Goal: Task Accomplishment & Management: Manage account settings

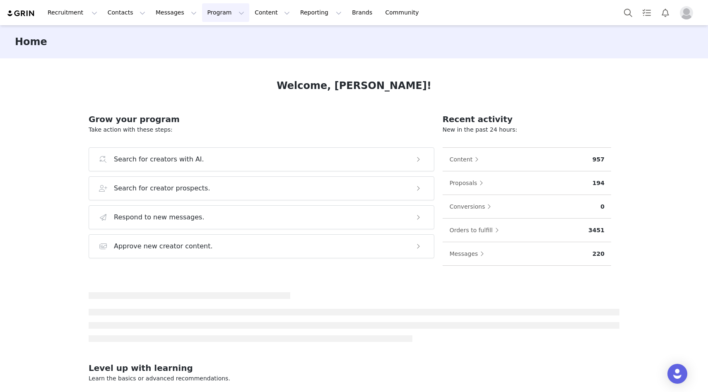
click at [208, 12] on button "Program Program" at bounding box center [225, 12] width 47 height 19
click at [209, 34] on p "Activations" at bounding box center [212, 36] width 32 height 9
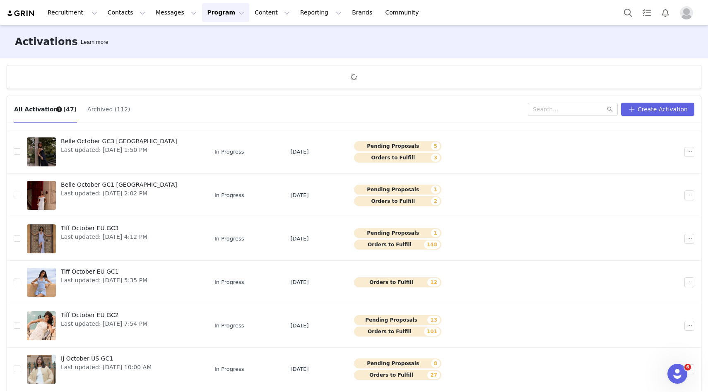
scroll to position [31, 0]
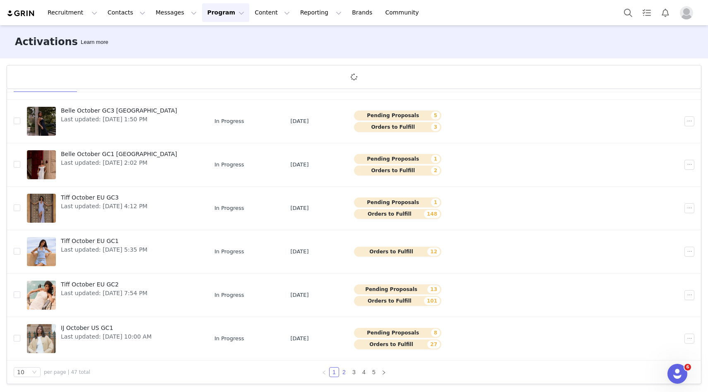
click at [343, 372] on link "2" at bounding box center [344, 372] width 9 height 9
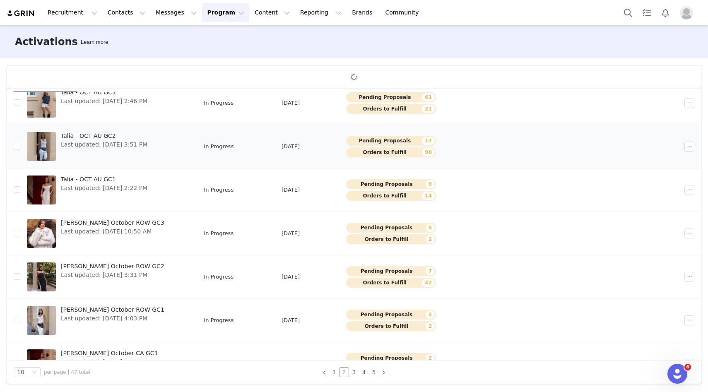
scroll to position [187, 0]
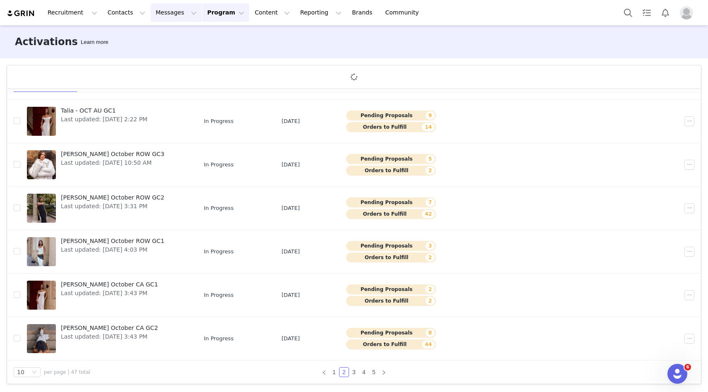
click at [153, 12] on button "Messages Messages" at bounding box center [176, 12] width 51 height 19
click at [111, 8] on button "Contacts Contacts" at bounding box center [127, 12] width 48 height 19
click at [125, 36] on p "Creators" at bounding box center [116, 36] width 25 height 9
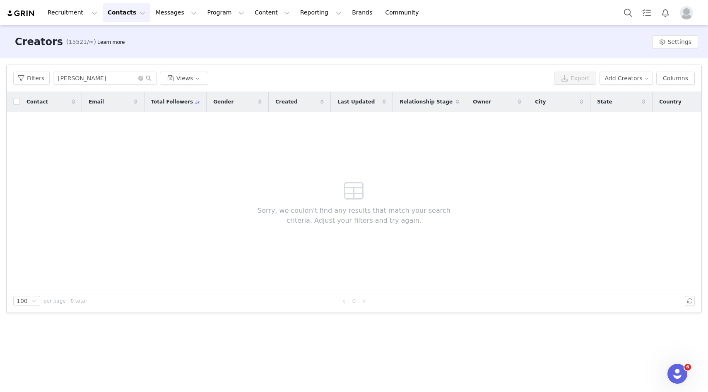
click at [694, 34] on div "Creators (15521/∞) Learn more Settings" at bounding box center [354, 41] width 708 height 33
click at [692, 39] on button "Settings" at bounding box center [676, 41] width 46 height 13
click at [660, 56] on link "Tags" at bounding box center [665, 59] width 75 height 14
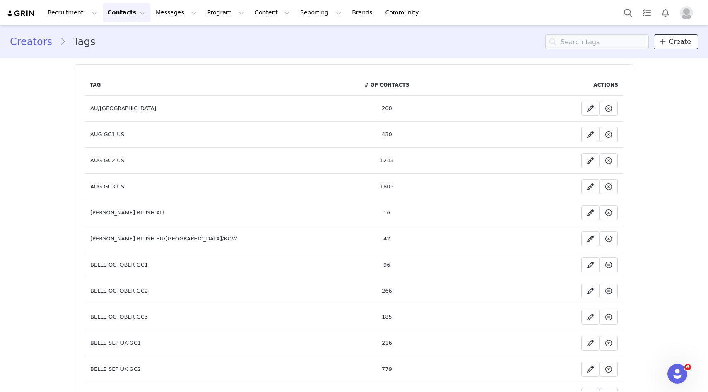
click at [672, 41] on span "Create" at bounding box center [681, 42] width 22 height 10
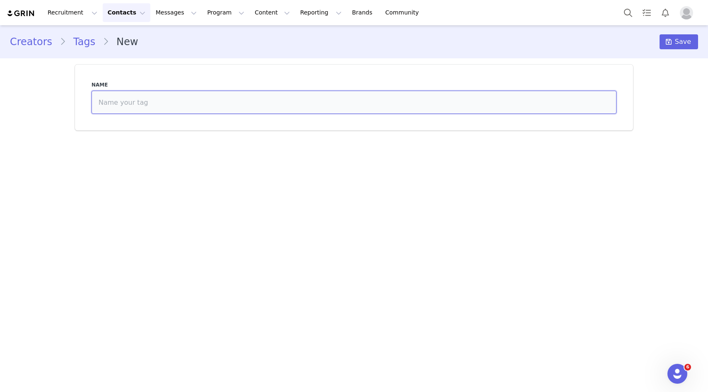
click at [361, 106] on input at bounding box center [354, 102] width 525 height 23
drag, startPoint x: 126, startPoint y: 102, endPoint x: 61, endPoint y: 94, distance: 65.5
click at [61, 95] on div "Creators Tags New Save Name [PERSON_NAME] ROW" at bounding box center [354, 80] width 708 height 111
click at [123, 97] on input "ROW" at bounding box center [354, 102] width 525 height 23
click at [127, 102] on input "ROW" at bounding box center [354, 102] width 525 height 23
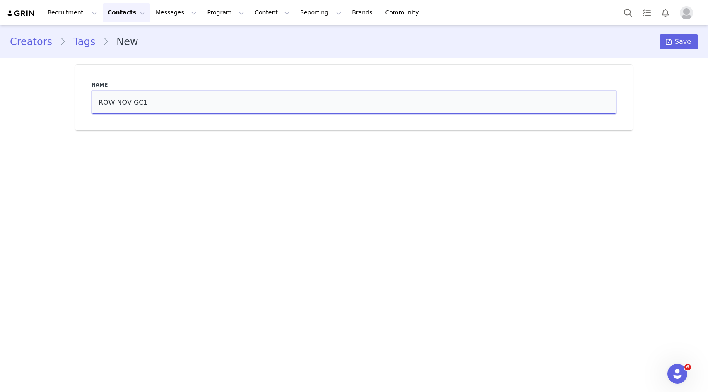
click at [127, 98] on input "ROW NOV GC1" at bounding box center [354, 102] width 525 height 23
type input "ROW NOV GC1"
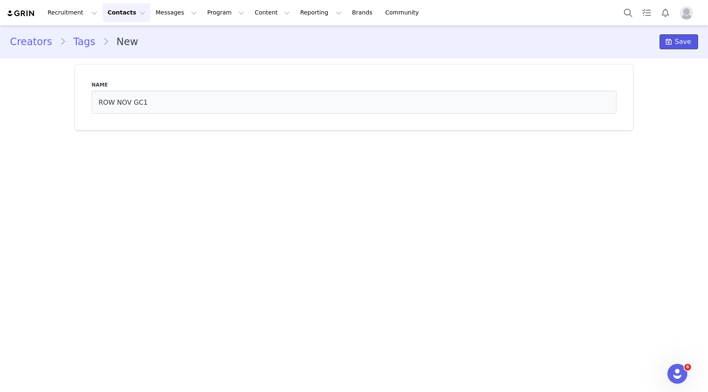
click at [678, 42] on span "Save" at bounding box center [683, 42] width 16 height 10
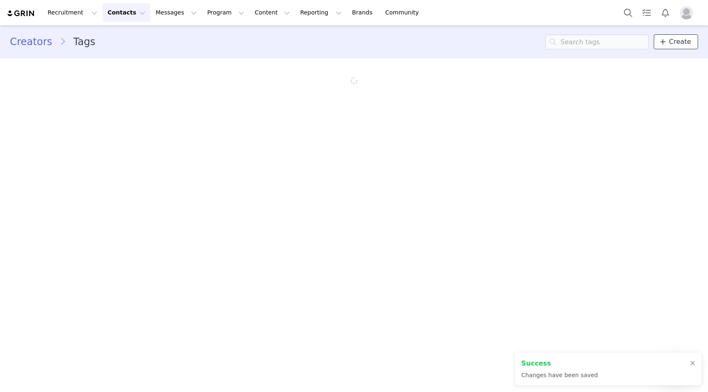
click at [676, 42] on span "Create" at bounding box center [681, 42] width 22 height 10
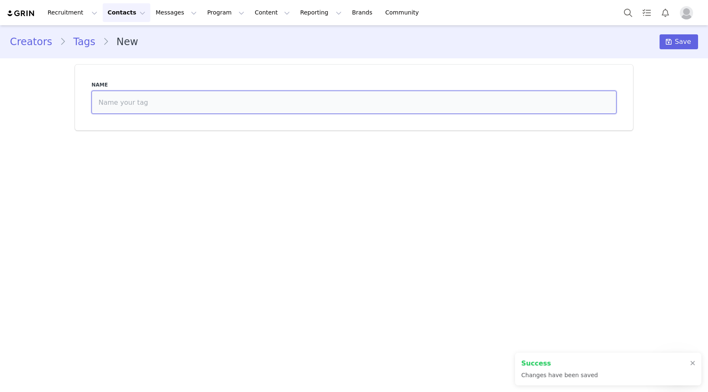
click at [366, 99] on input at bounding box center [354, 102] width 525 height 23
paste input "ROW NOV GC1"
type input "ROW NOV GC2"
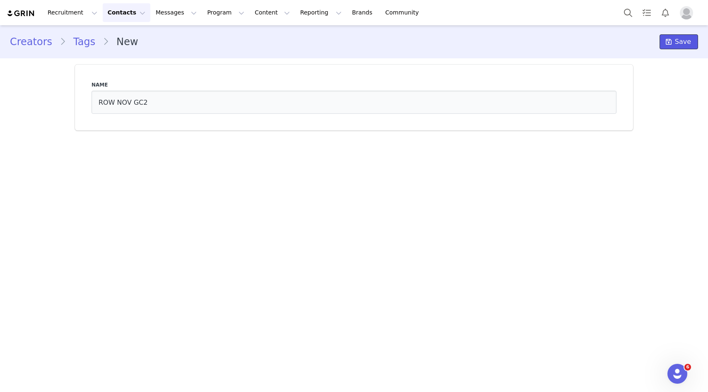
click at [680, 34] on button "Save" at bounding box center [679, 41] width 39 height 15
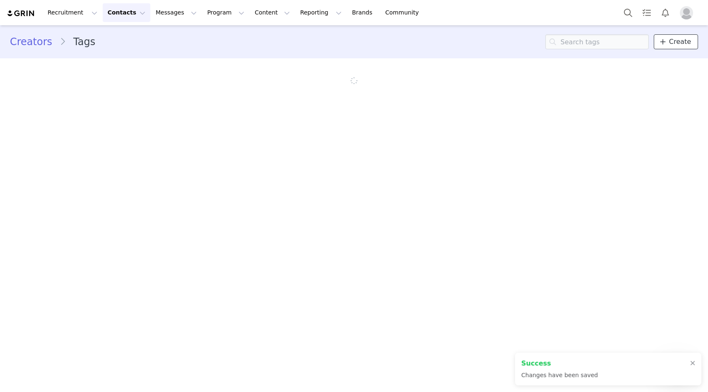
click at [680, 45] on span "Create" at bounding box center [681, 42] width 22 height 10
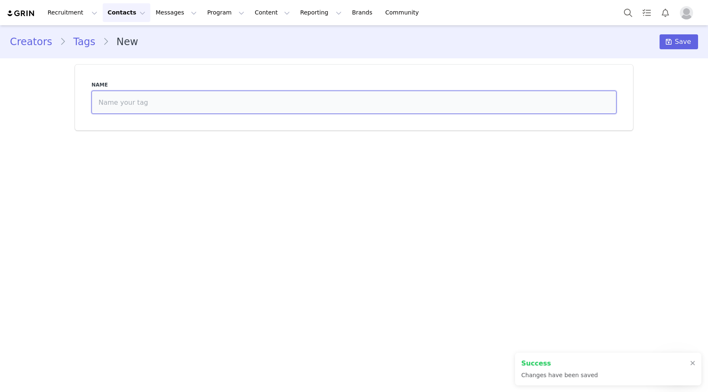
click at [437, 106] on input at bounding box center [354, 102] width 525 height 23
paste input "ROW NOV GC1"
type input "ROW NOV GC3"
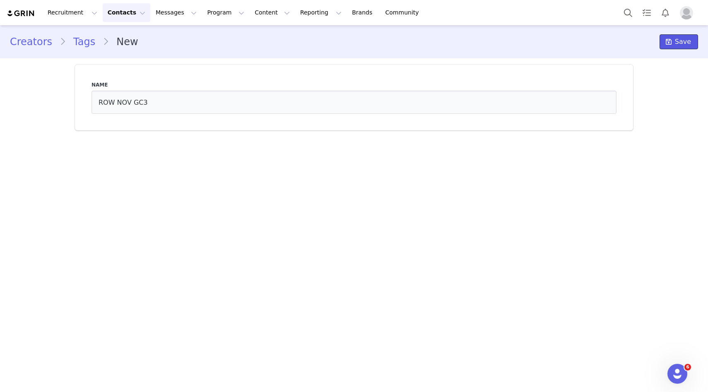
click at [677, 41] on span "Save" at bounding box center [683, 42] width 16 height 10
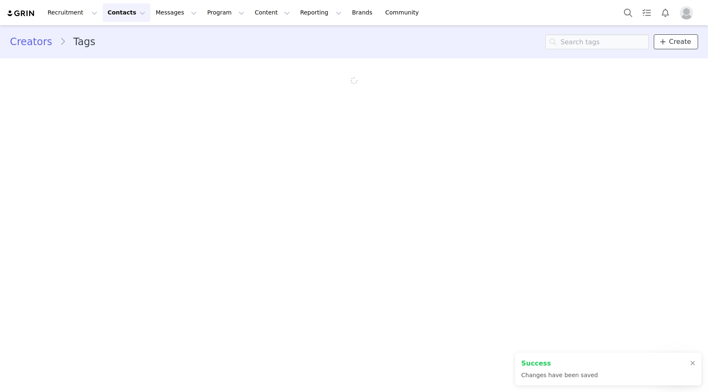
click at [676, 44] on span "Create" at bounding box center [681, 42] width 22 height 10
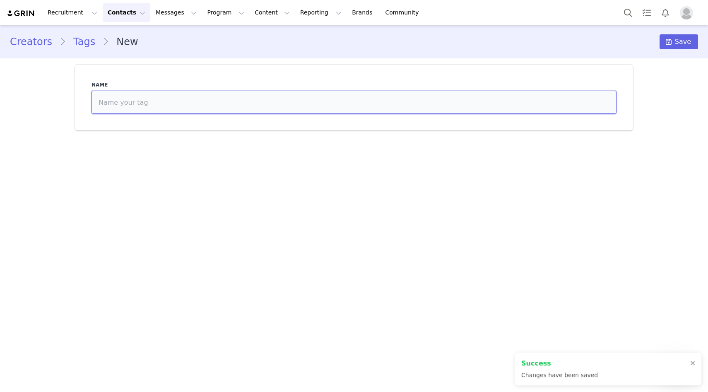
click at [189, 109] on input at bounding box center [354, 102] width 525 height 23
paste input "ROW NOV GC1"
click at [104, 102] on input "ROW NOV GC1" at bounding box center [354, 102] width 525 height 23
type input "CA NOV GC1"
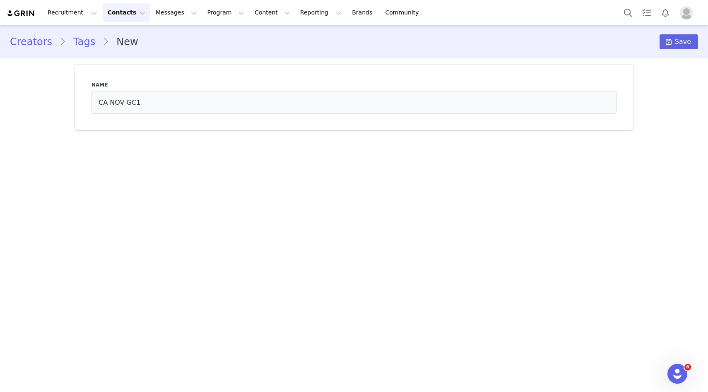
click at [114, 116] on div "Name CA NOV GC1" at bounding box center [354, 97] width 535 height 43
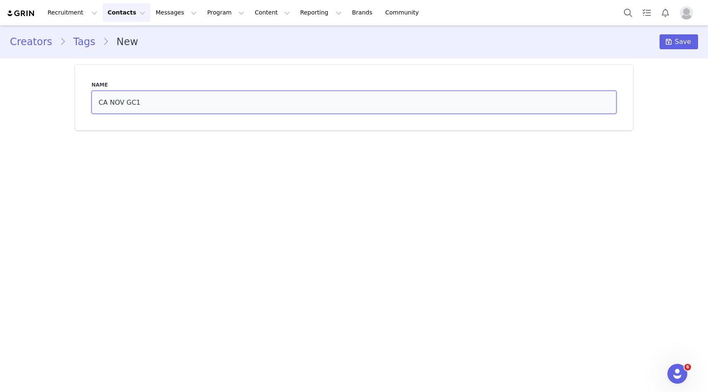
click at [113, 107] on input "CA NOV GC1" at bounding box center [354, 102] width 525 height 23
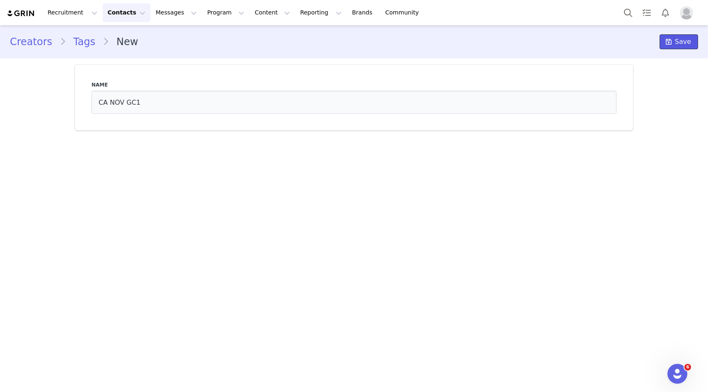
click at [676, 47] on button "Save" at bounding box center [679, 41] width 39 height 15
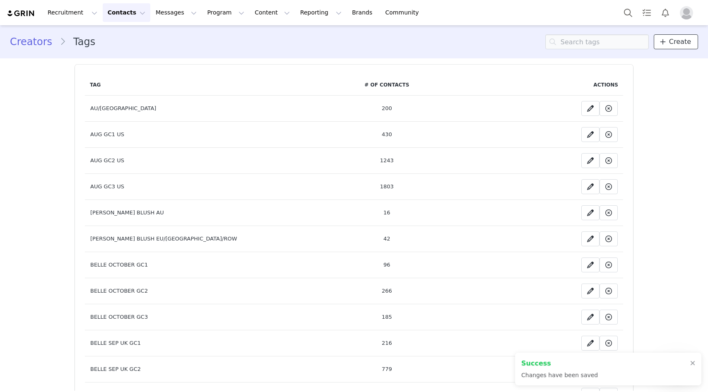
click at [676, 46] on span "Create" at bounding box center [681, 42] width 22 height 10
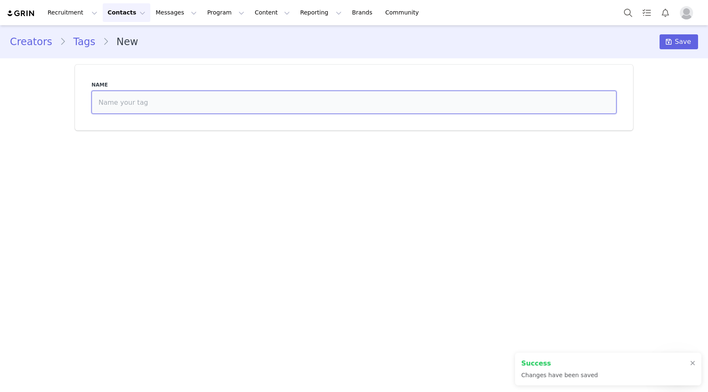
click at [502, 106] on input at bounding box center [354, 102] width 525 height 23
paste input "CA NOV GC1"
type input "CA NOV GC2"
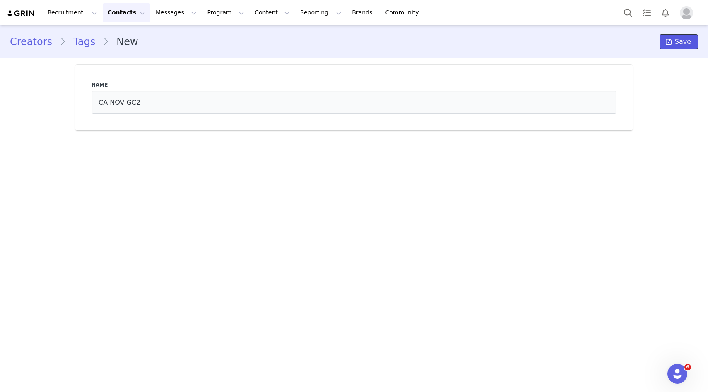
click at [687, 44] on span "Save" at bounding box center [683, 42] width 16 height 10
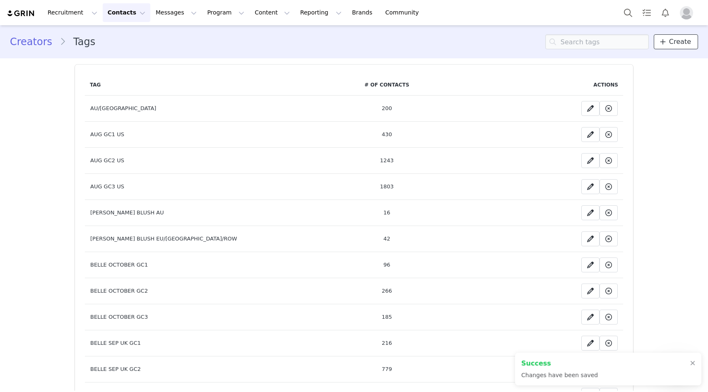
click at [668, 44] on span at bounding box center [663, 42] width 10 height 10
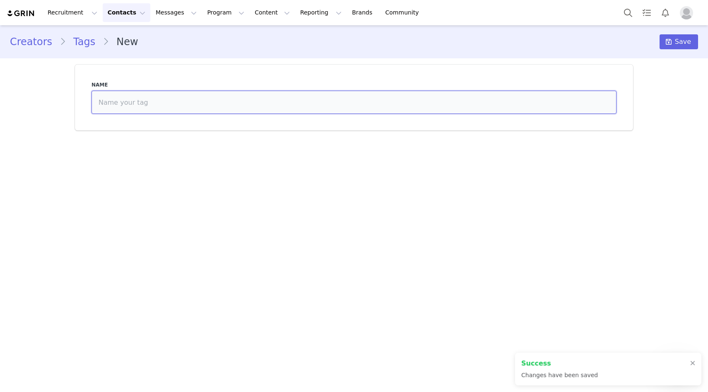
click at [345, 110] on input at bounding box center [354, 102] width 525 height 23
paste input "CA NOV GC1"
type input "CA NOV GC3"
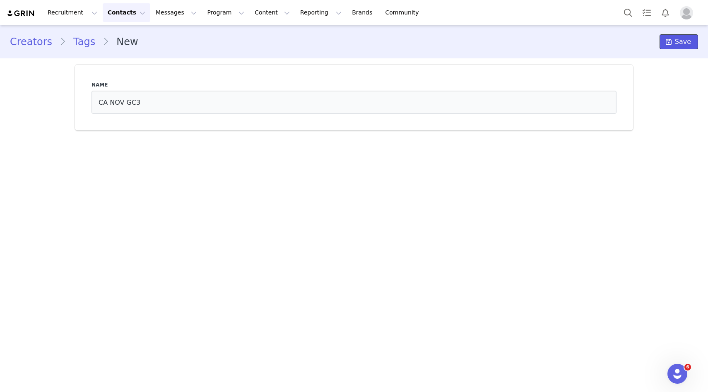
click at [687, 36] on button "Save" at bounding box center [679, 41] width 39 height 15
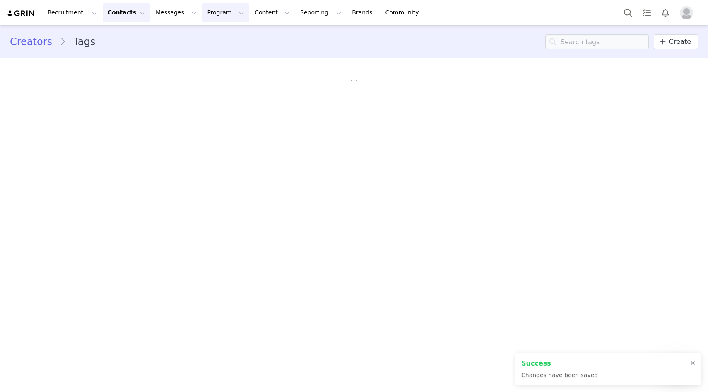
click at [217, 9] on button "Program Program" at bounding box center [225, 12] width 47 height 19
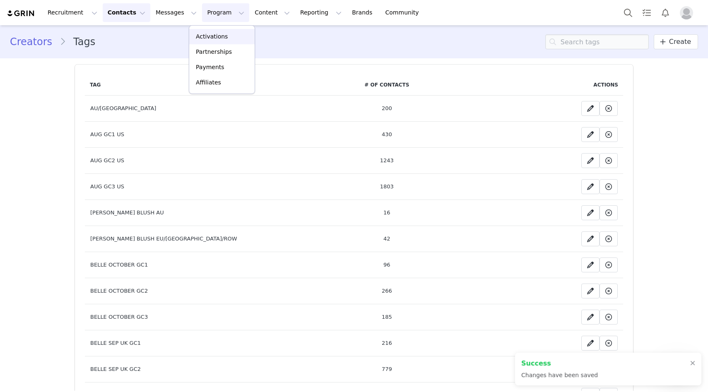
click at [216, 36] on p "Activations" at bounding box center [212, 36] width 32 height 9
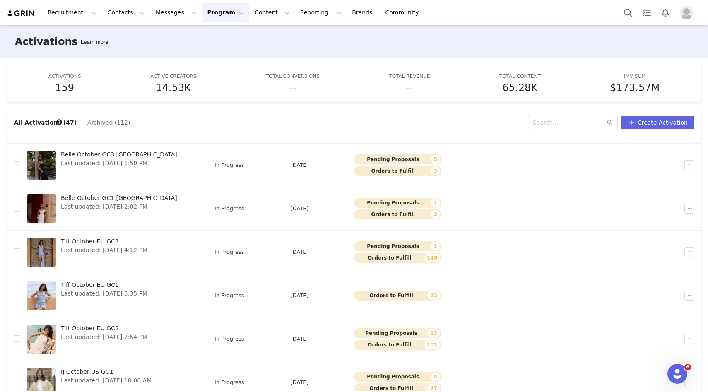
scroll to position [44, 0]
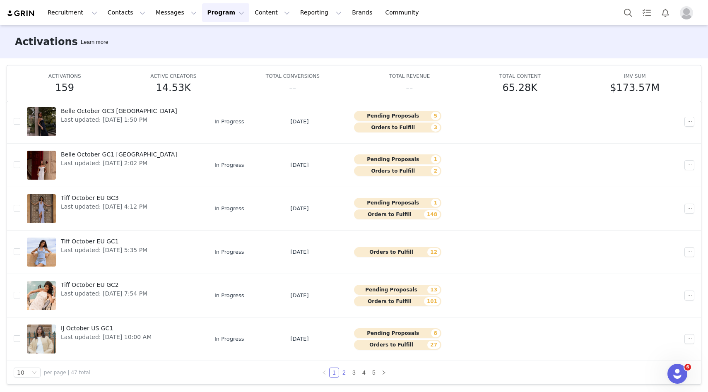
click at [342, 372] on link "2" at bounding box center [344, 372] width 9 height 9
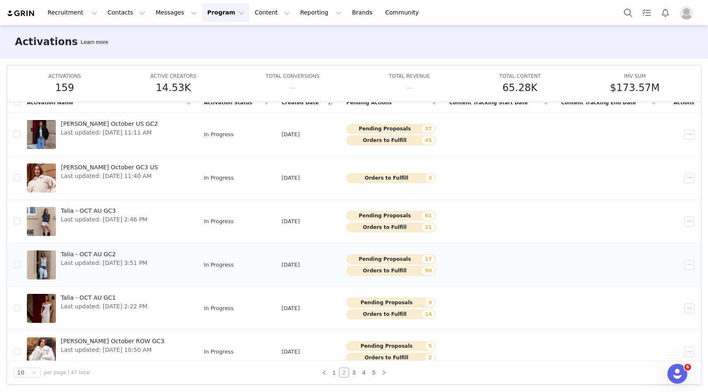
scroll to position [187, 0]
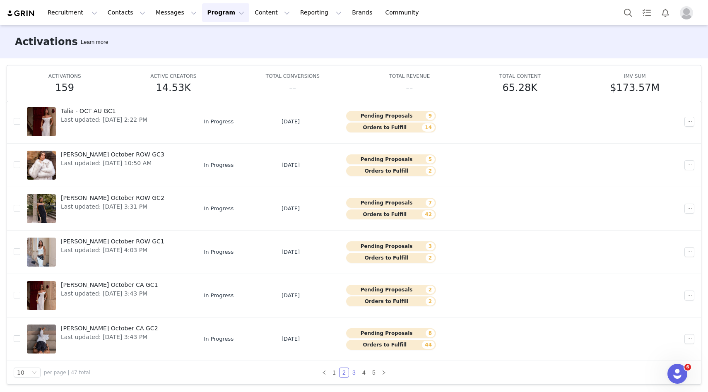
click at [353, 372] on link "3" at bounding box center [354, 372] width 9 height 9
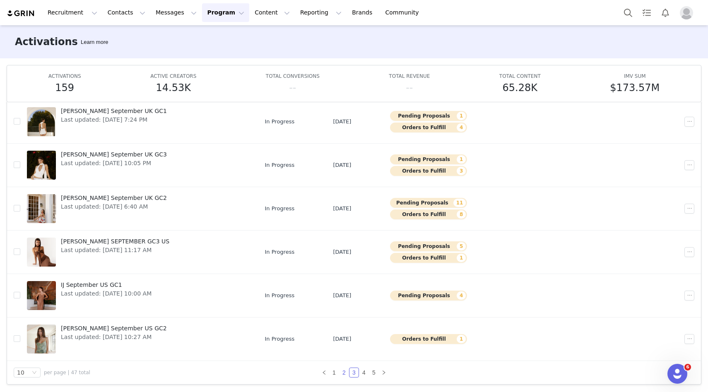
click at [344, 374] on link "2" at bounding box center [344, 372] width 9 height 9
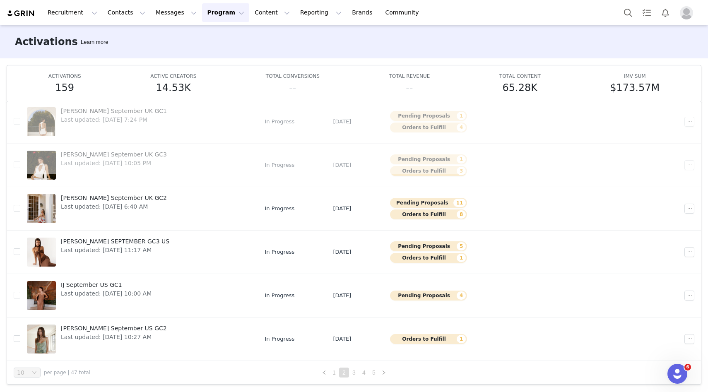
scroll to position [0, 0]
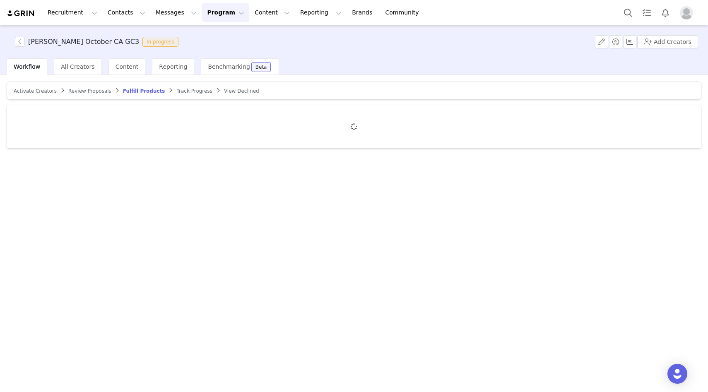
click at [78, 91] on span "Review Proposals" at bounding box center [89, 91] width 43 height 6
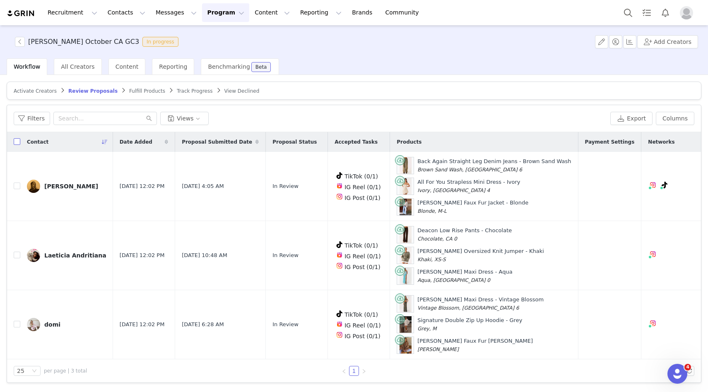
click at [17, 141] on input "checkbox" at bounding box center [17, 141] width 7 height 7
checkbox input "true"
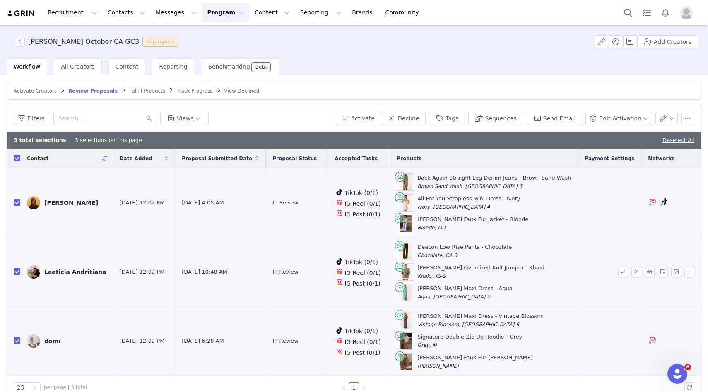
scroll to position [15, 0]
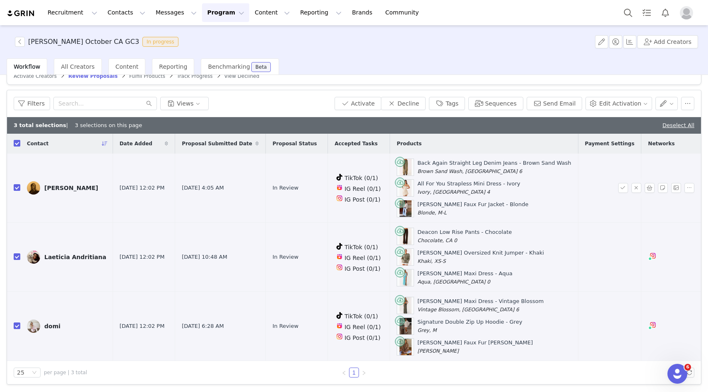
click at [46, 191] on link "[PERSON_NAME]" at bounding box center [67, 187] width 80 height 13
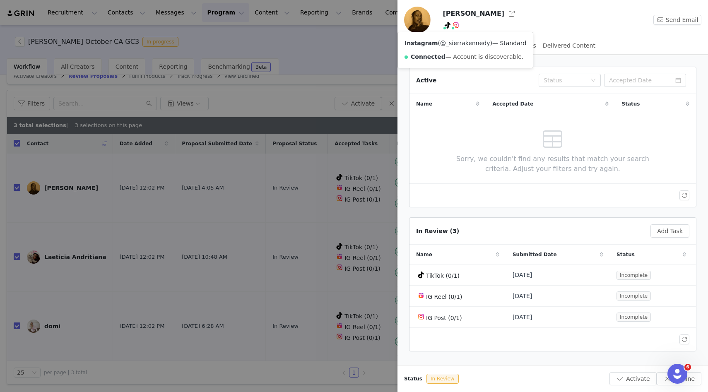
click at [458, 42] on link "@_sierrakennedy" at bounding box center [465, 43] width 50 height 7
click at [261, 199] on div at bounding box center [354, 196] width 708 height 392
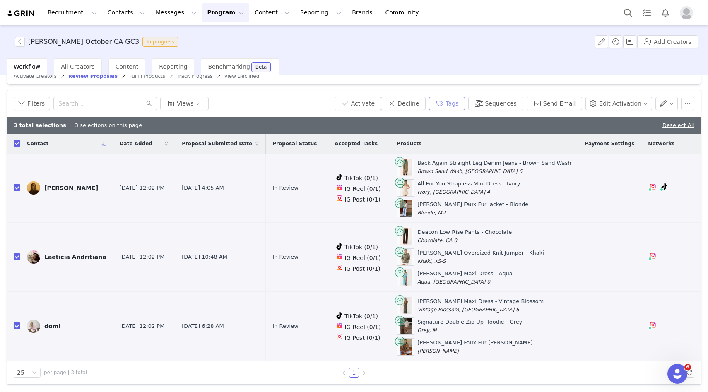
click at [451, 101] on button "Tags" at bounding box center [447, 103] width 36 height 13
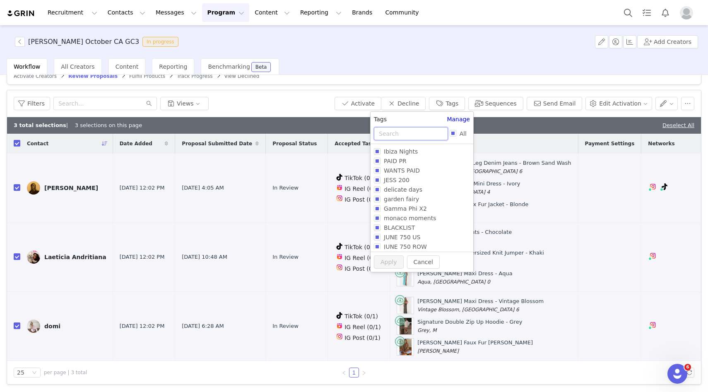
click at [403, 134] on input "text" at bounding box center [411, 133] width 74 height 13
type input "CA"
click at [409, 243] on span "CA NOV GC3" at bounding box center [403, 244] width 44 height 7
click at [381, 243] on input "CA NOV GC3" at bounding box center [377, 244] width 7 height 7
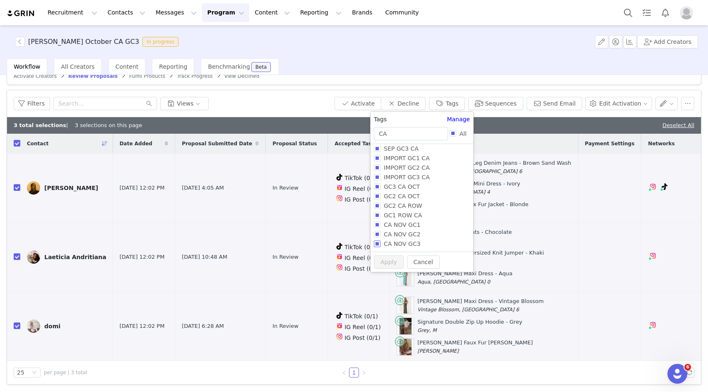
checkbox input "true"
click at [379, 277] on button "Apply" at bounding box center [389, 277] width 30 height 13
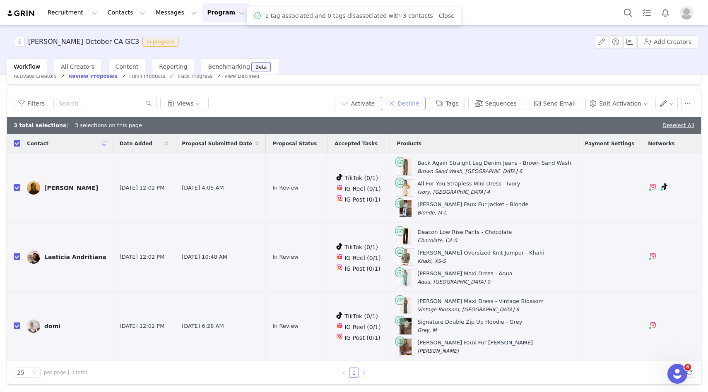
click at [421, 106] on button "Decline" at bounding box center [403, 103] width 45 height 13
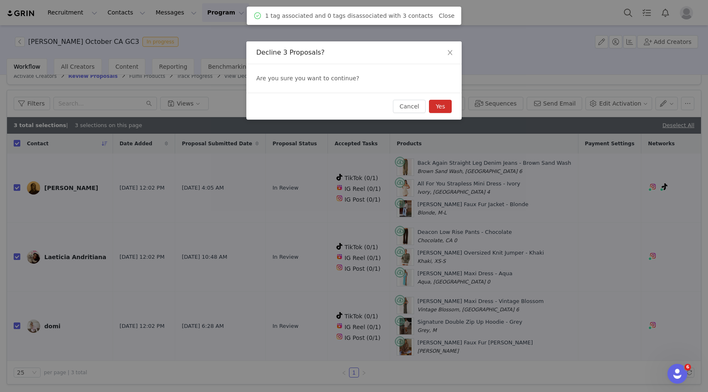
click at [436, 105] on button "Yes" at bounding box center [440, 106] width 23 height 13
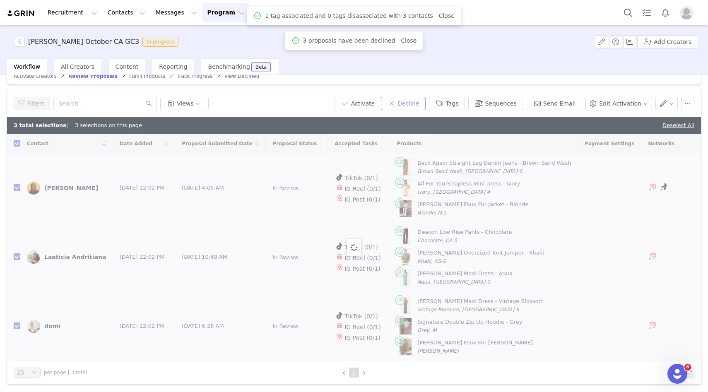
scroll to position [0, 0]
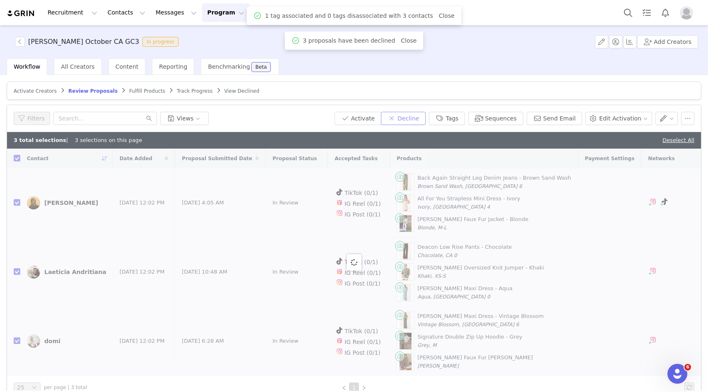
checkbox input "false"
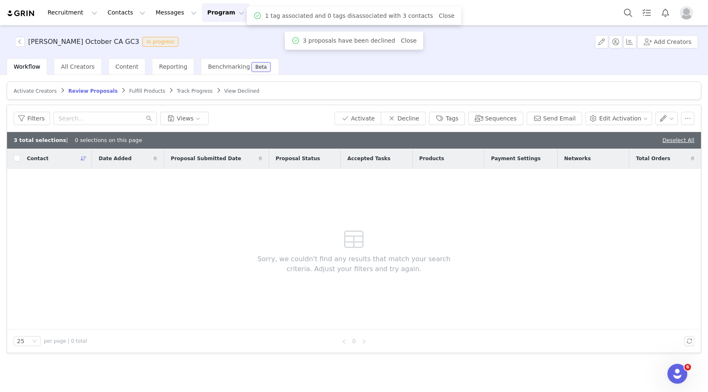
click at [36, 90] on span "Activate Creators" at bounding box center [35, 91] width 43 height 6
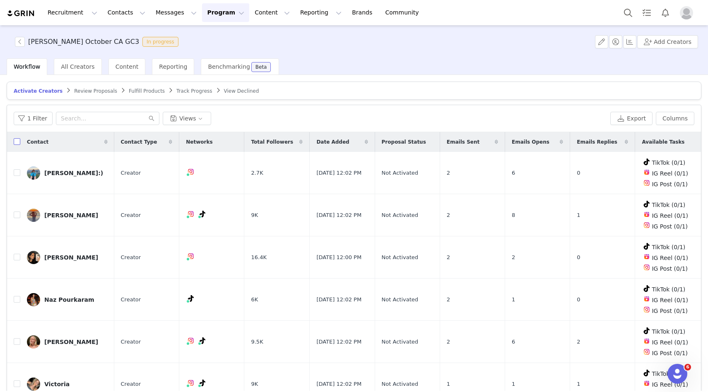
click at [15, 140] on input "checkbox" at bounding box center [17, 141] width 7 height 7
checkbox input "true"
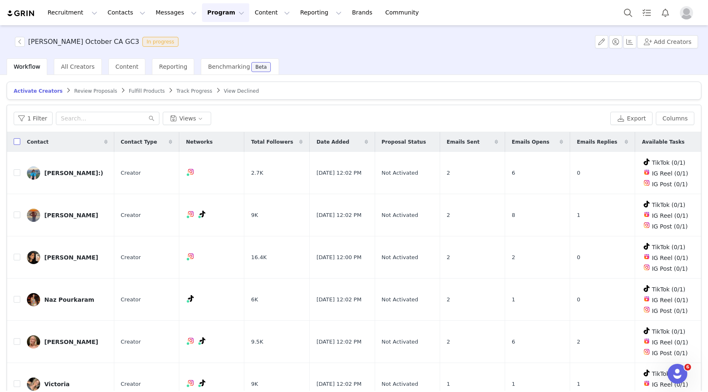
checkbox input "true"
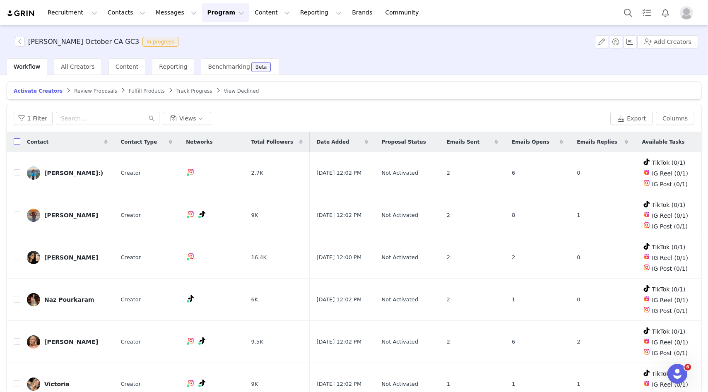
checkbox input "true"
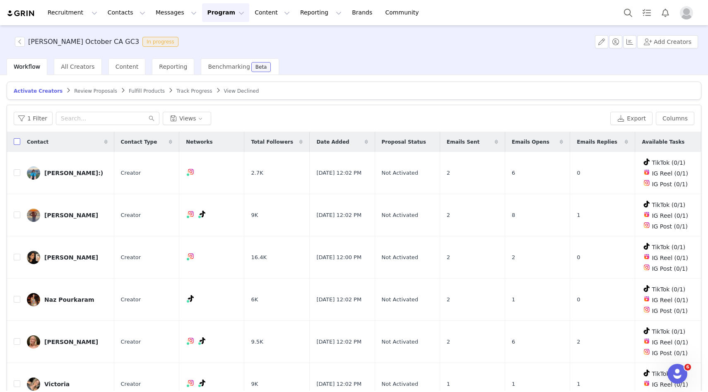
checkbox input "true"
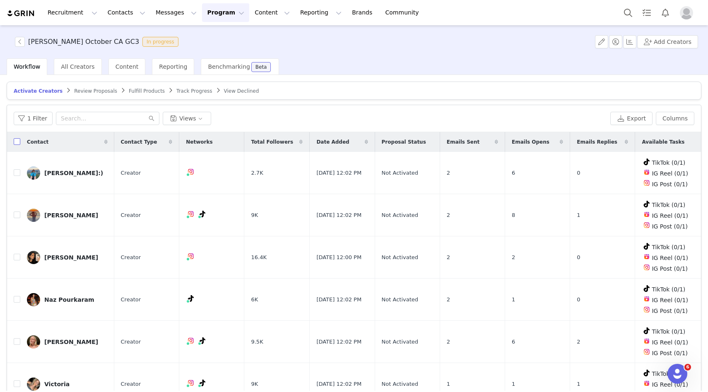
checkbox input "true"
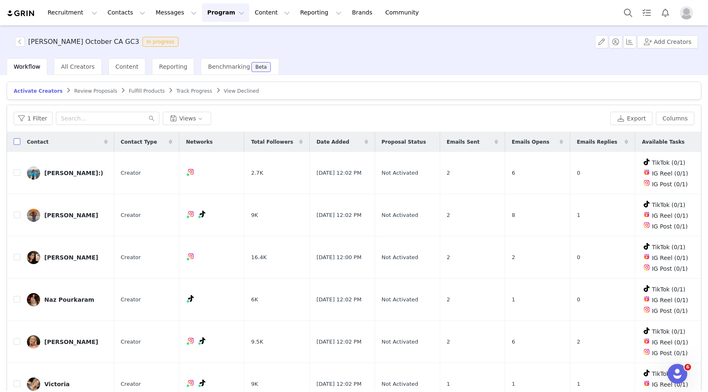
checkbox input "true"
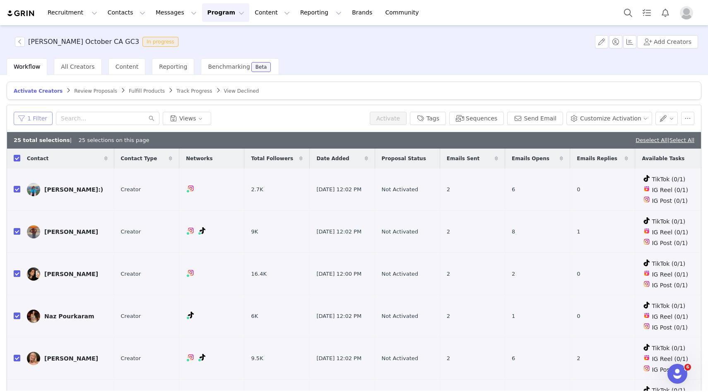
click at [40, 116] on button "1 Filter" at bounding box center [33, 118] width 39 height 13
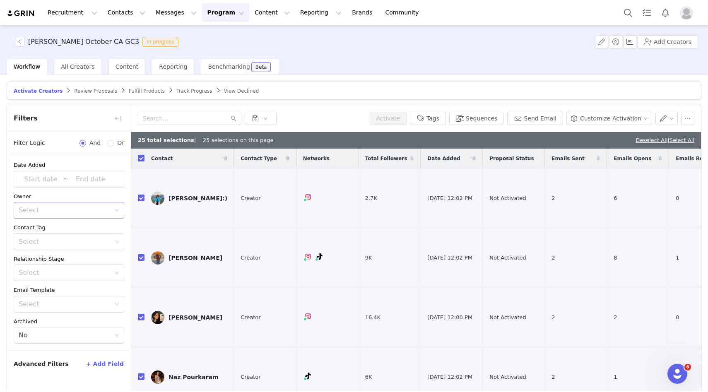
scroll to position [39, 0]
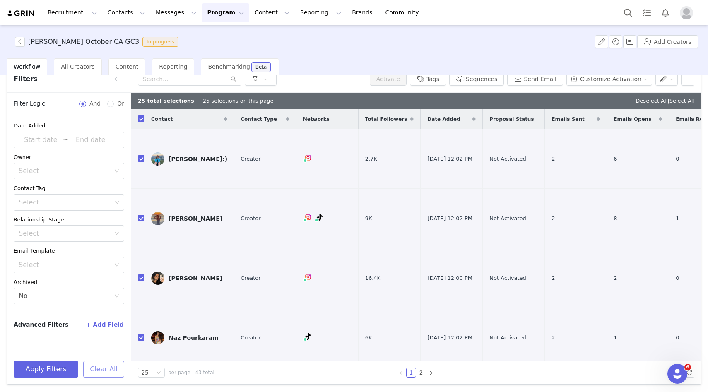
click at [95, 369] on button "Clear All" at bounding box center [103, 369] width 41 height 17
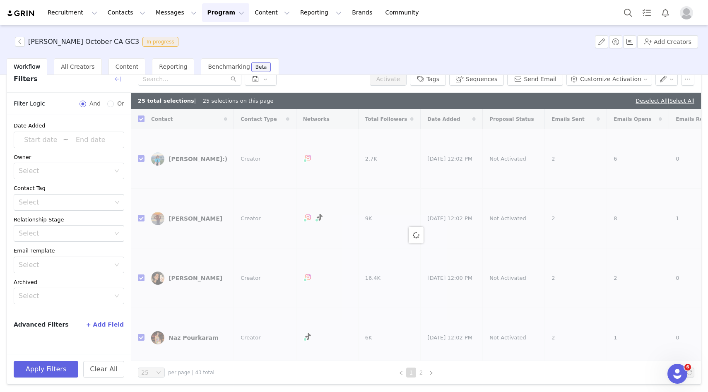
click at [117, 84] on button "button" at bounding box center [117, 79] width 13 height 13
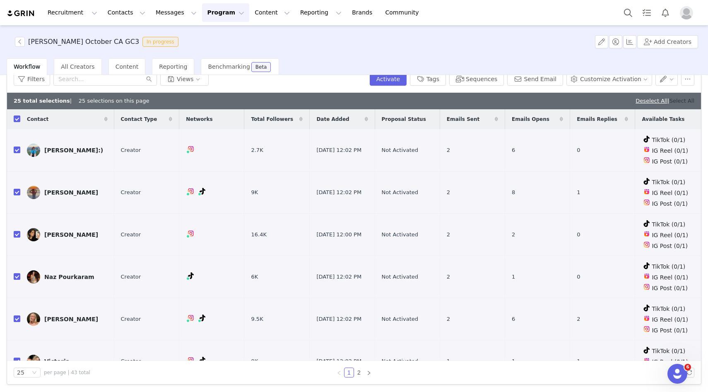
click at [691, 98] on link "Select All" at bounding box center [682, 101] width 25 height 6
click at [442, 76] on button "Tags" at bounding box center [428, 79] width 36 height 13
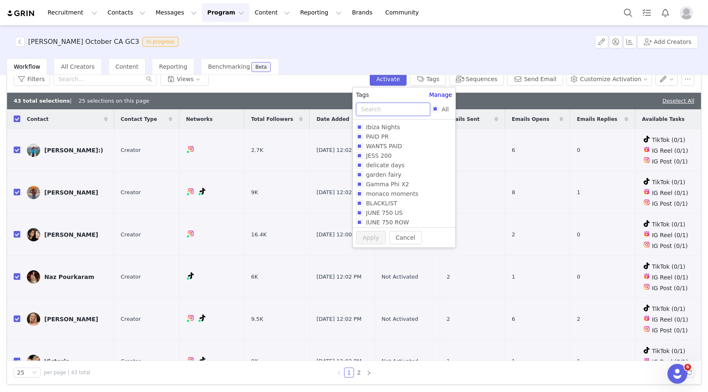
click at [378, 110] on input "text" at bounding box center [393, 109] width 74 height 13
type input "CA"
click at [394, 220] on span "CA NOV GC3" at bounding box center [385, 219] width 44 height 7
click at [363, 220] on input "CA NOV GC3" at bounding box center [359, 219] width 7 height 7
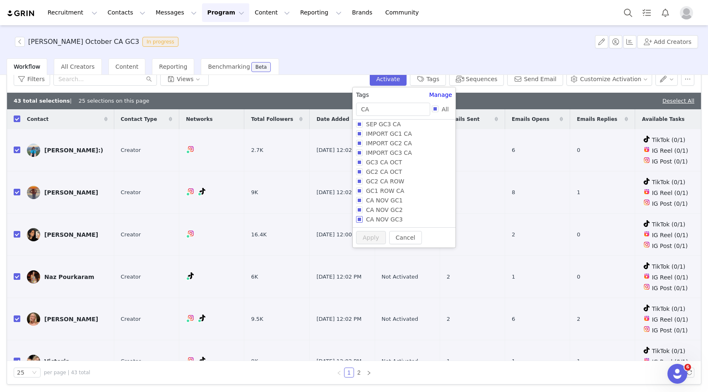
checkbox input "true"
click at [372, 248] on button "Apply" at bounding box center [371, 253] width 30 height 13
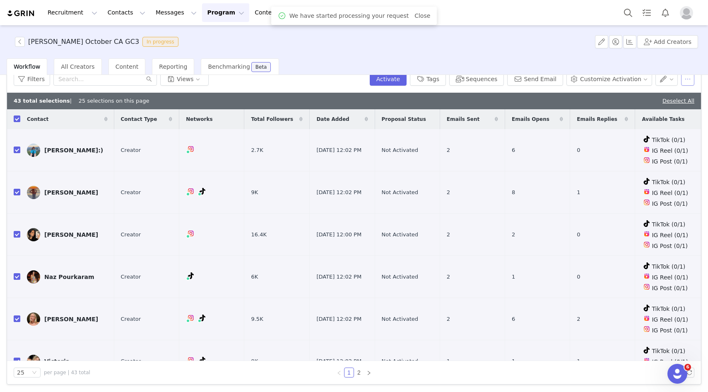
click at [690, 80] on button "button" at bounding box center [688, 79] width 13 height 13
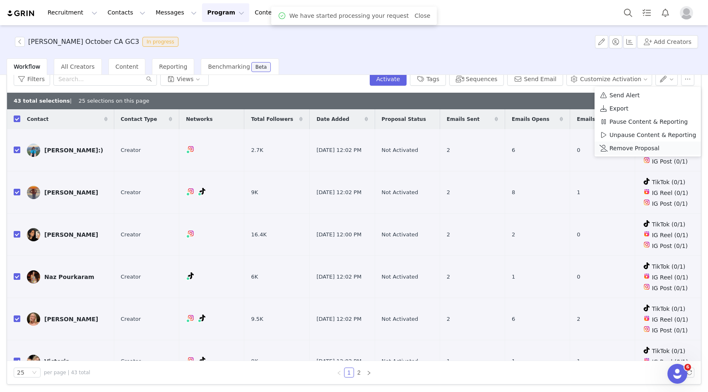
click at [618, 149] on span "Remove Proposal" at bounding box center [635, 148] width 50 height 9
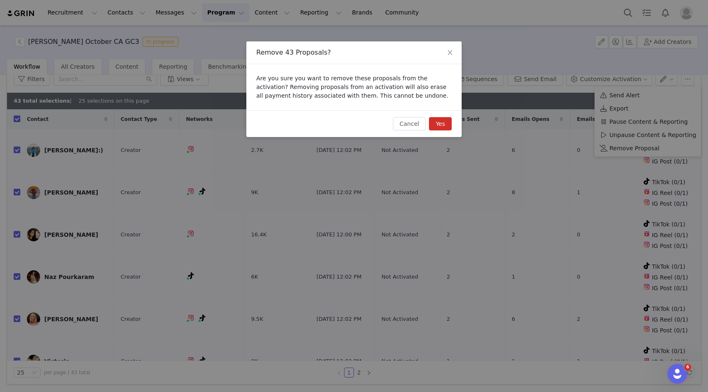
click at [445, 123] on button "Yes" at bounding box center [440, 123] width 23 height 13
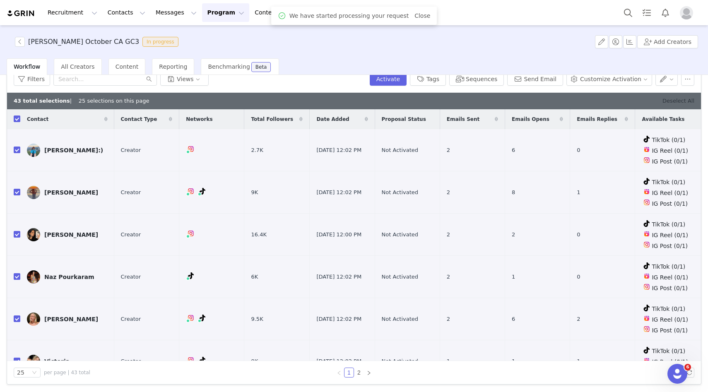
click at [667, 101] on link "Deselect All" at bounding box center [679, 101] width 32 height 6
checkbox input "false"
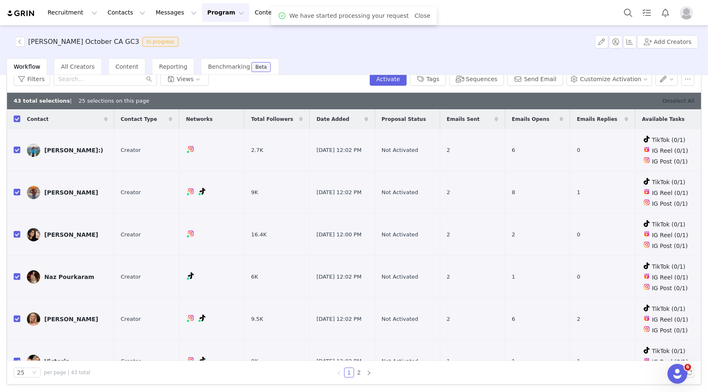
checkbox input "false"
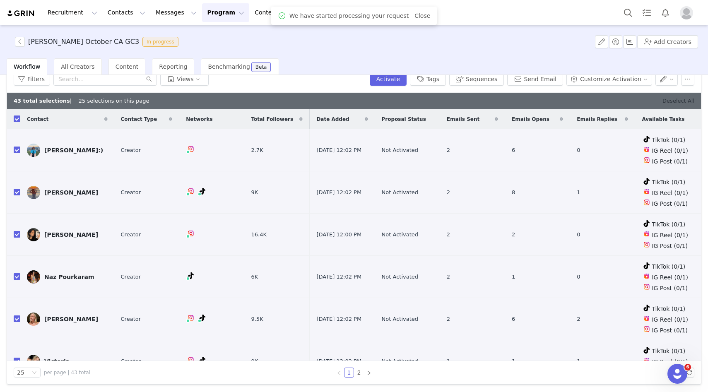
checkbox input "false"
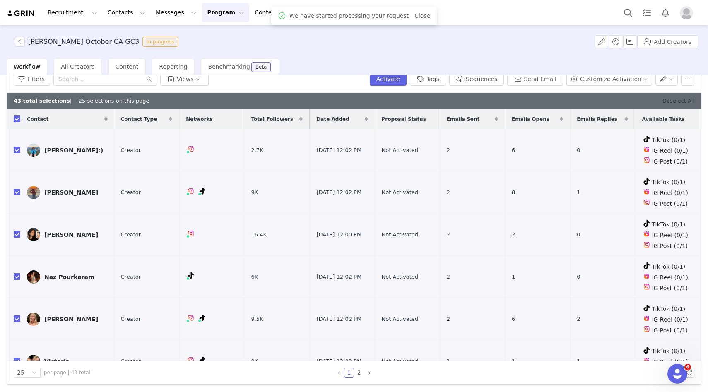
checkbox input "false"
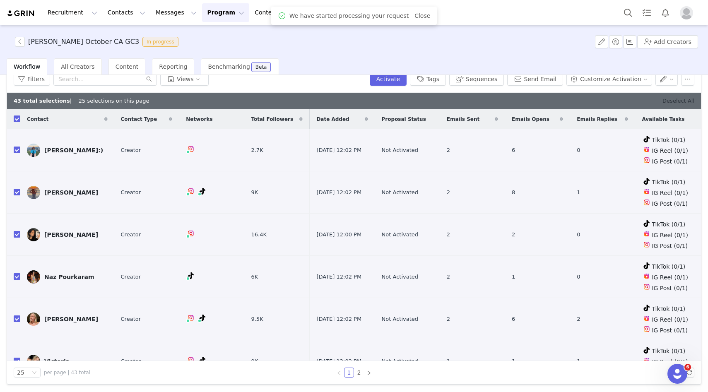
checkbox input "false"
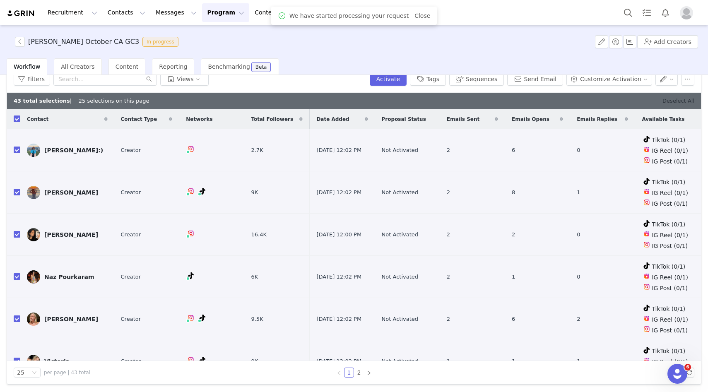
checkbox input "false"
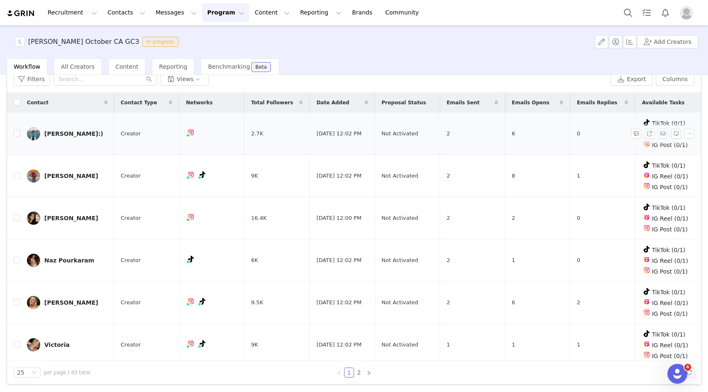
scroll to position [0, 0]
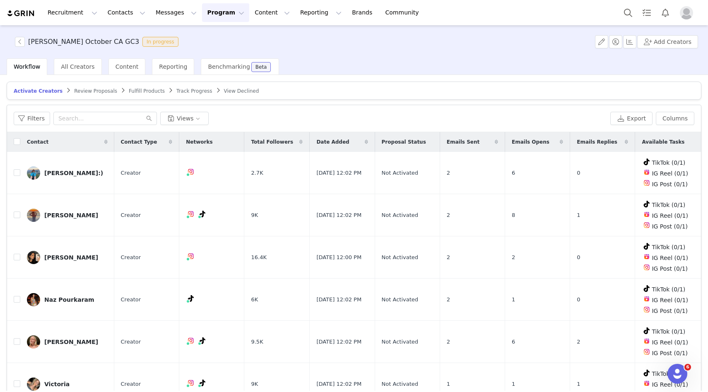
click at [77, 88] on link "Review Proposals" at bounding box center [95, 91] width 43 height 6
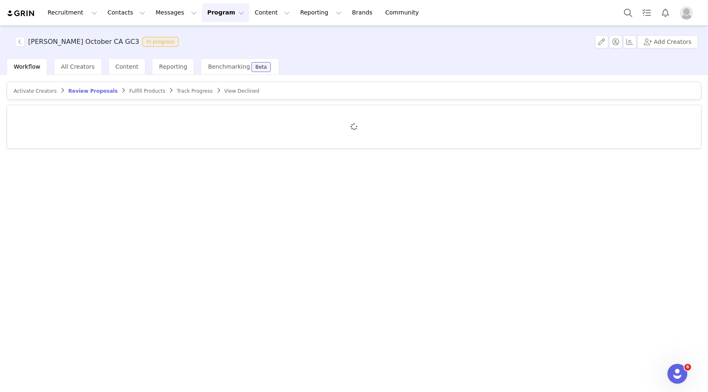
click at [30, 88] on span "Activate Creators" at bounding box center [35, 91] width 43 height 6
